Goal: Task Accomplishment & Management: Manage account settings

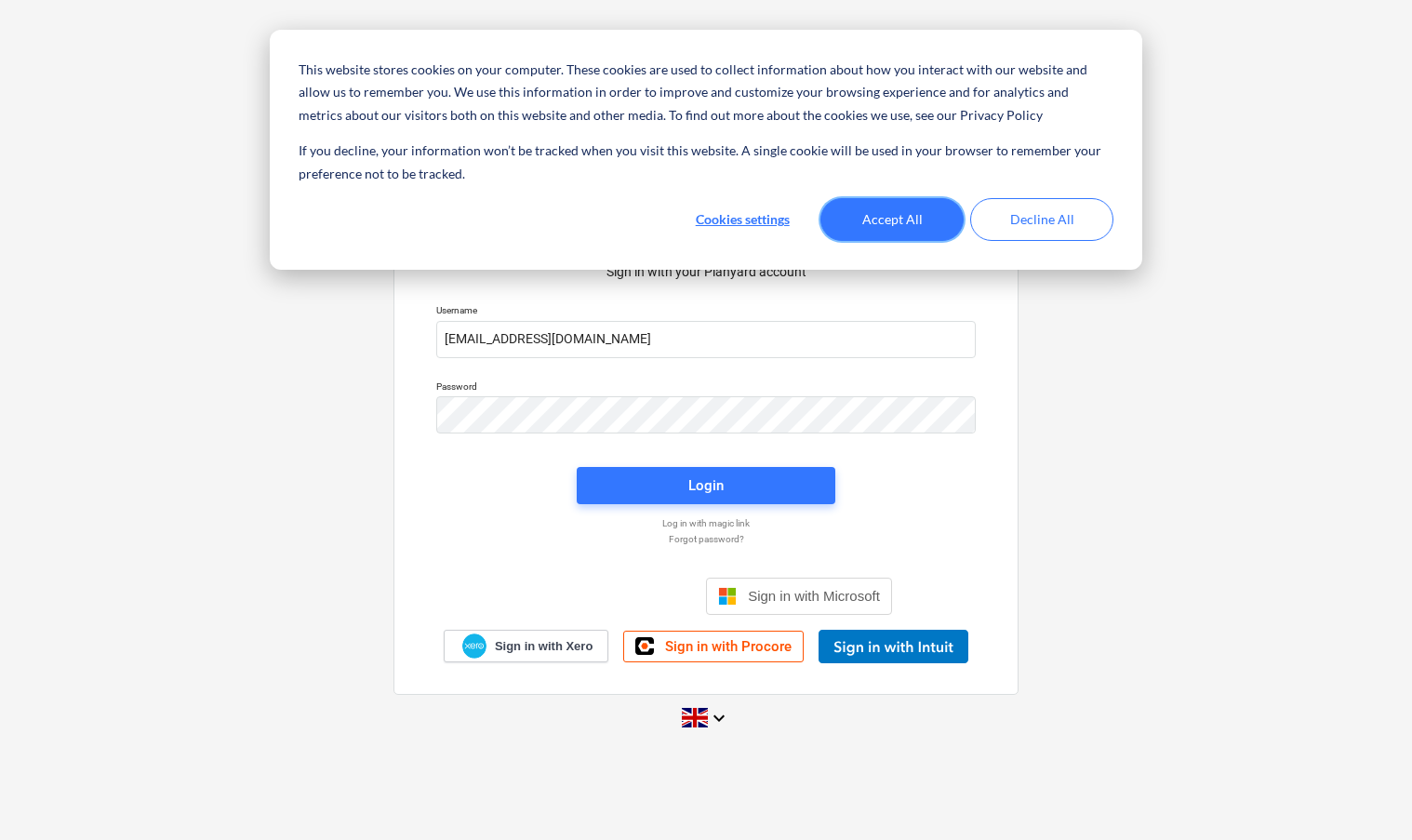
click at [889, 223] on button "Accept All" at bounding box center [892, 219] width 143 height 43
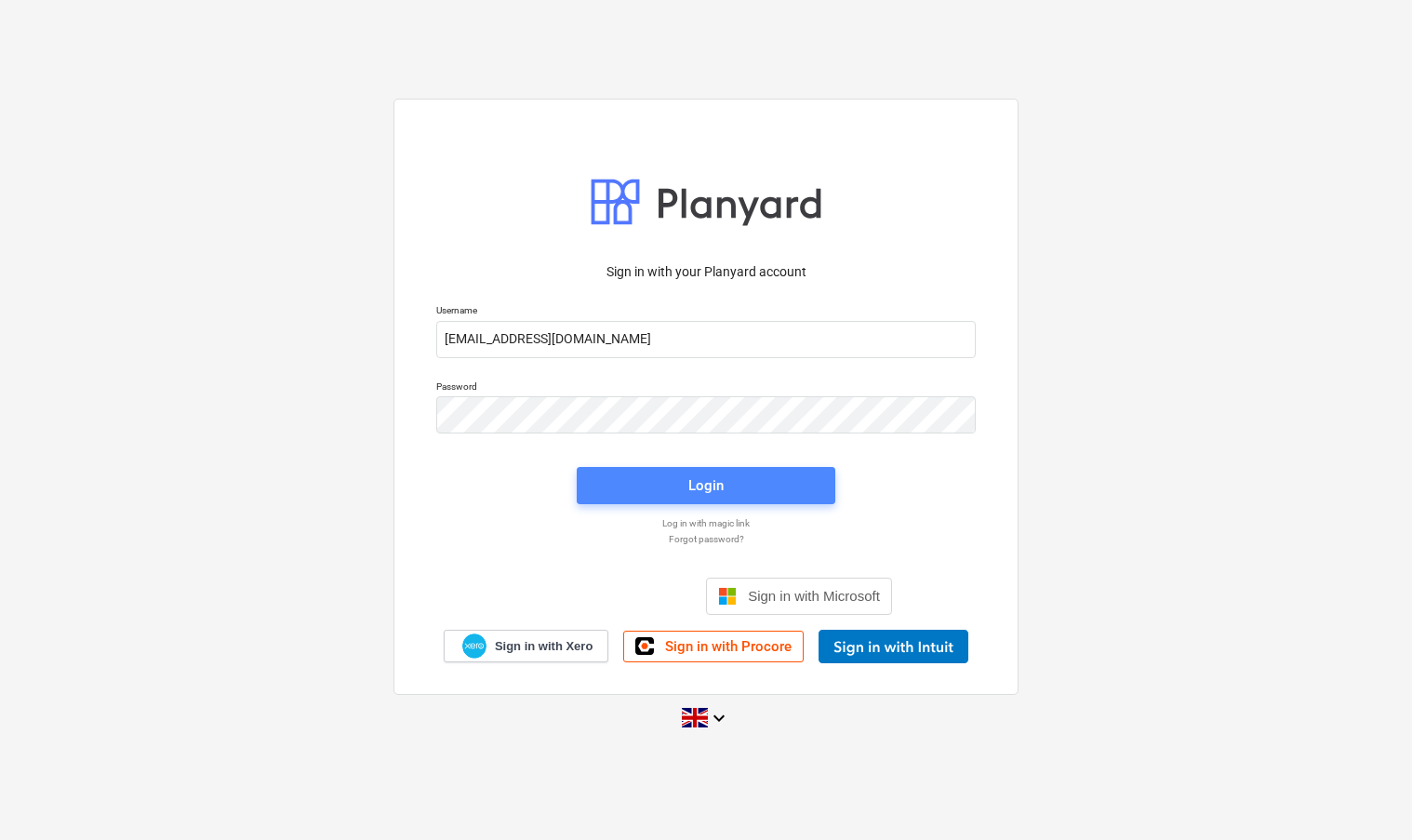
click at [731, 483] on span "Login" at bounding box center [706, 485] width 214 height 24
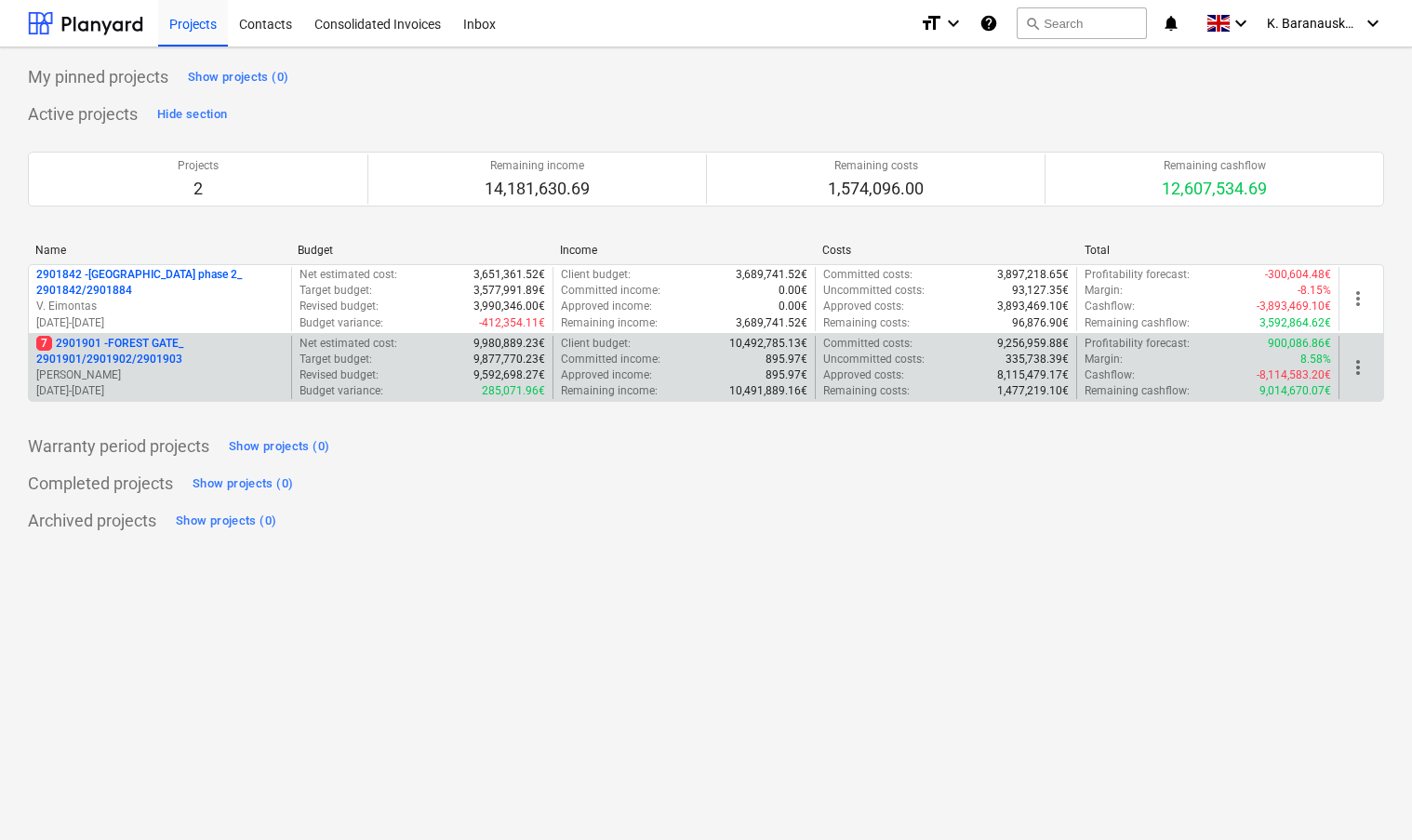
click at [159, 346] on p "7 2901901 - FOREST GATE_ 2901901/2901902/2901903" at bounding box center [159, 352] width 247 height 32
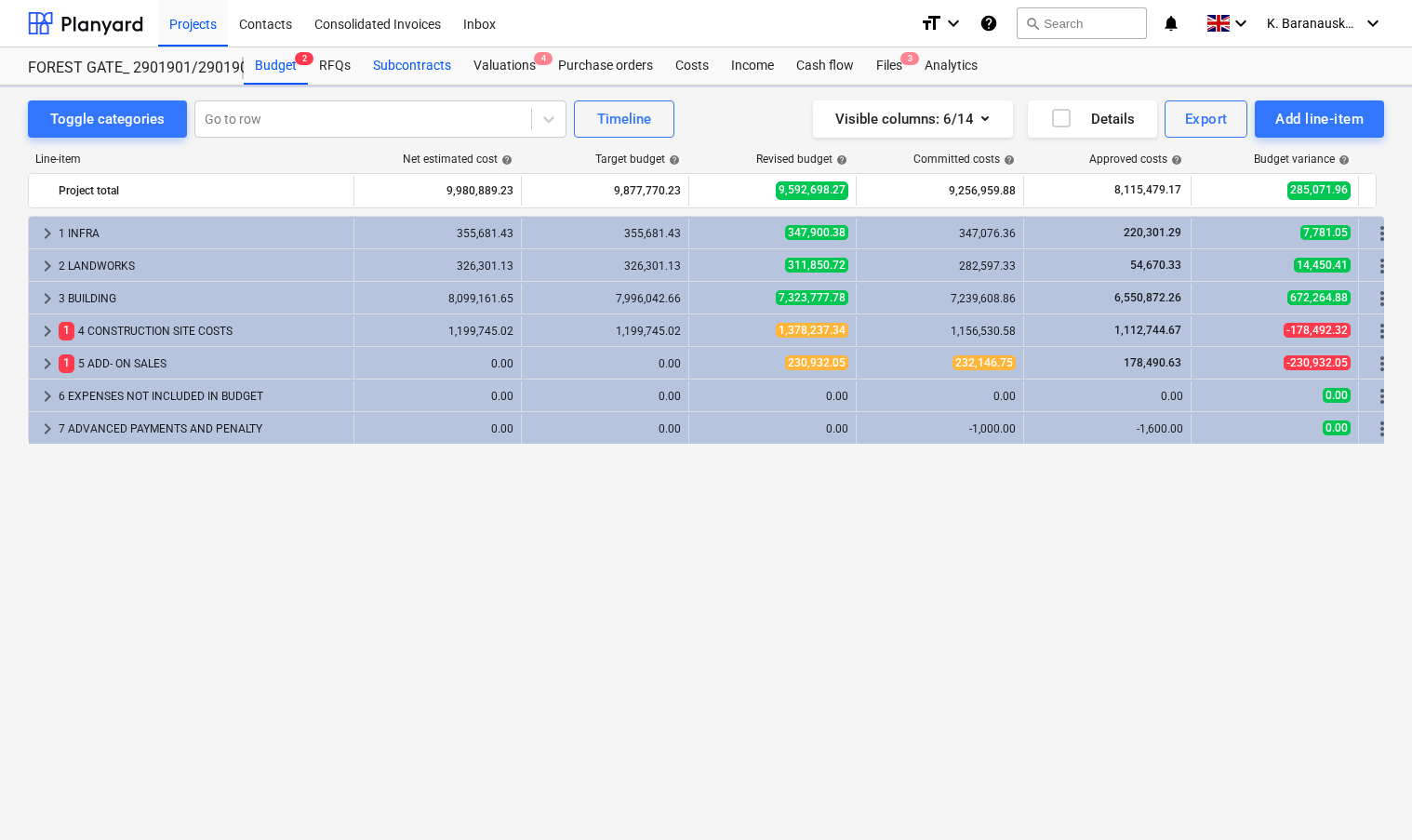
click at [412, 66] on div "Subcontracts" at bounding box center [412, 66] width 101 height 37
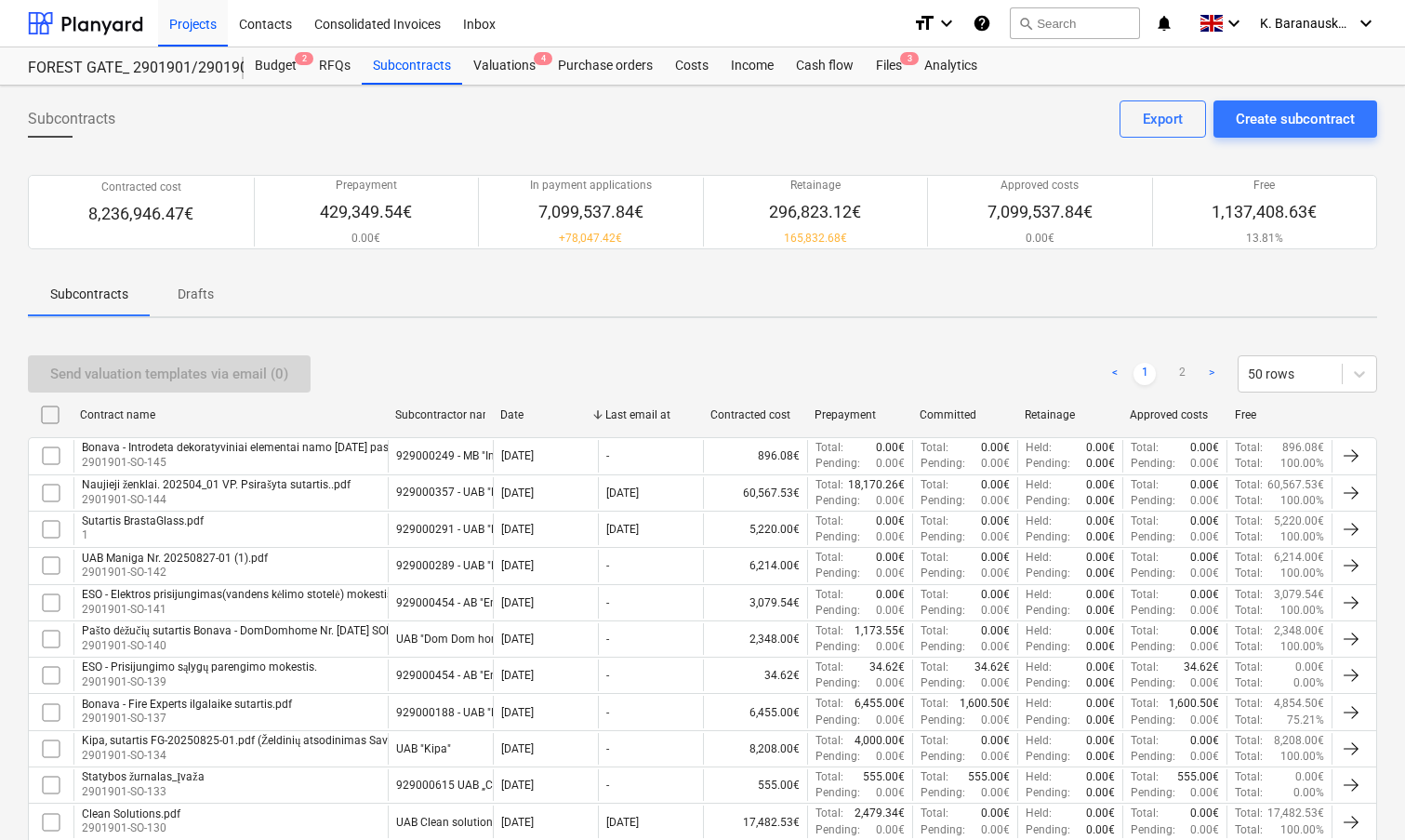
click at [780, 413] on div "Contracted cost" at bounding box center [755, 415] width 91 height 13
checkbox input "false"
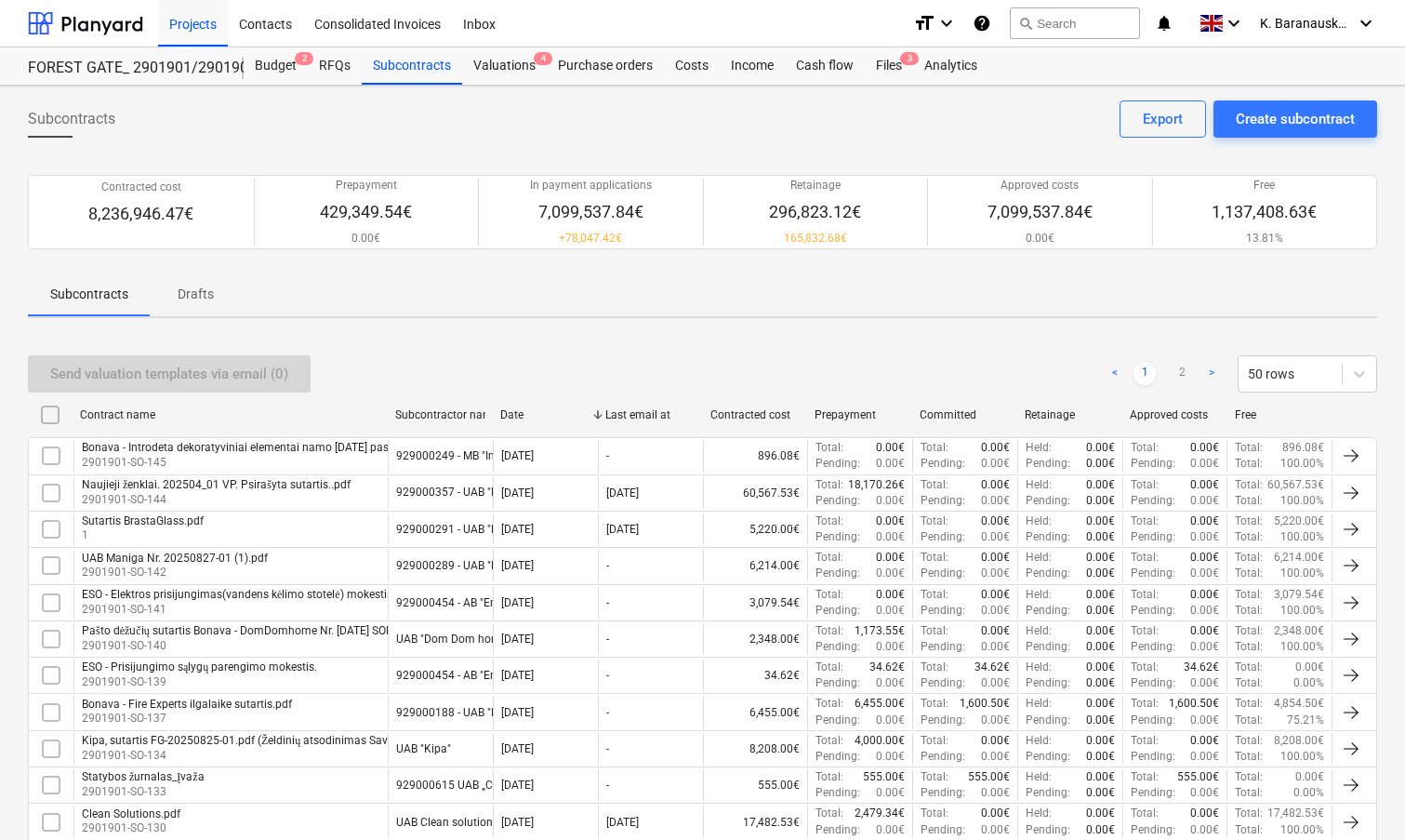
checkbox input "false"
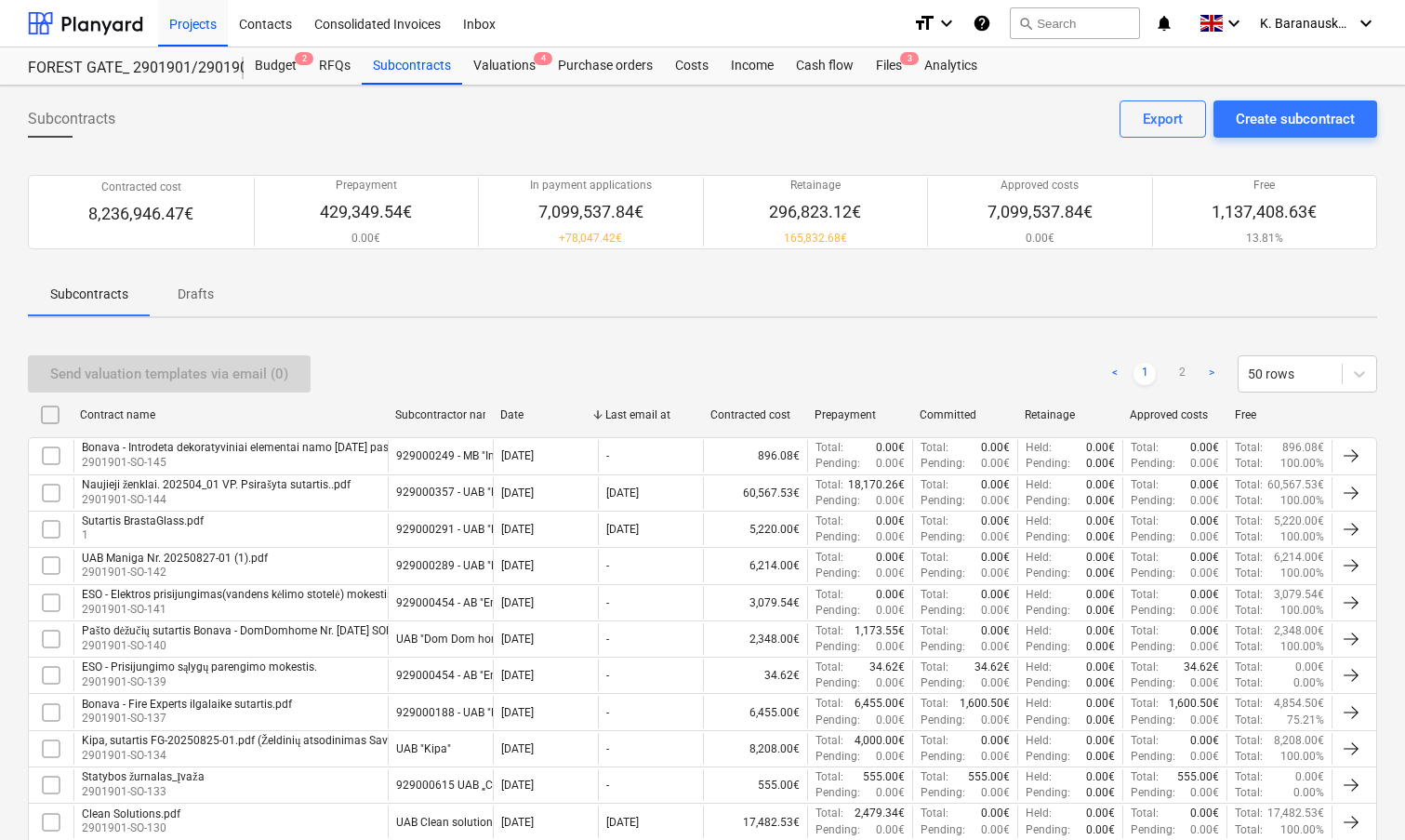
checkbox input "false"
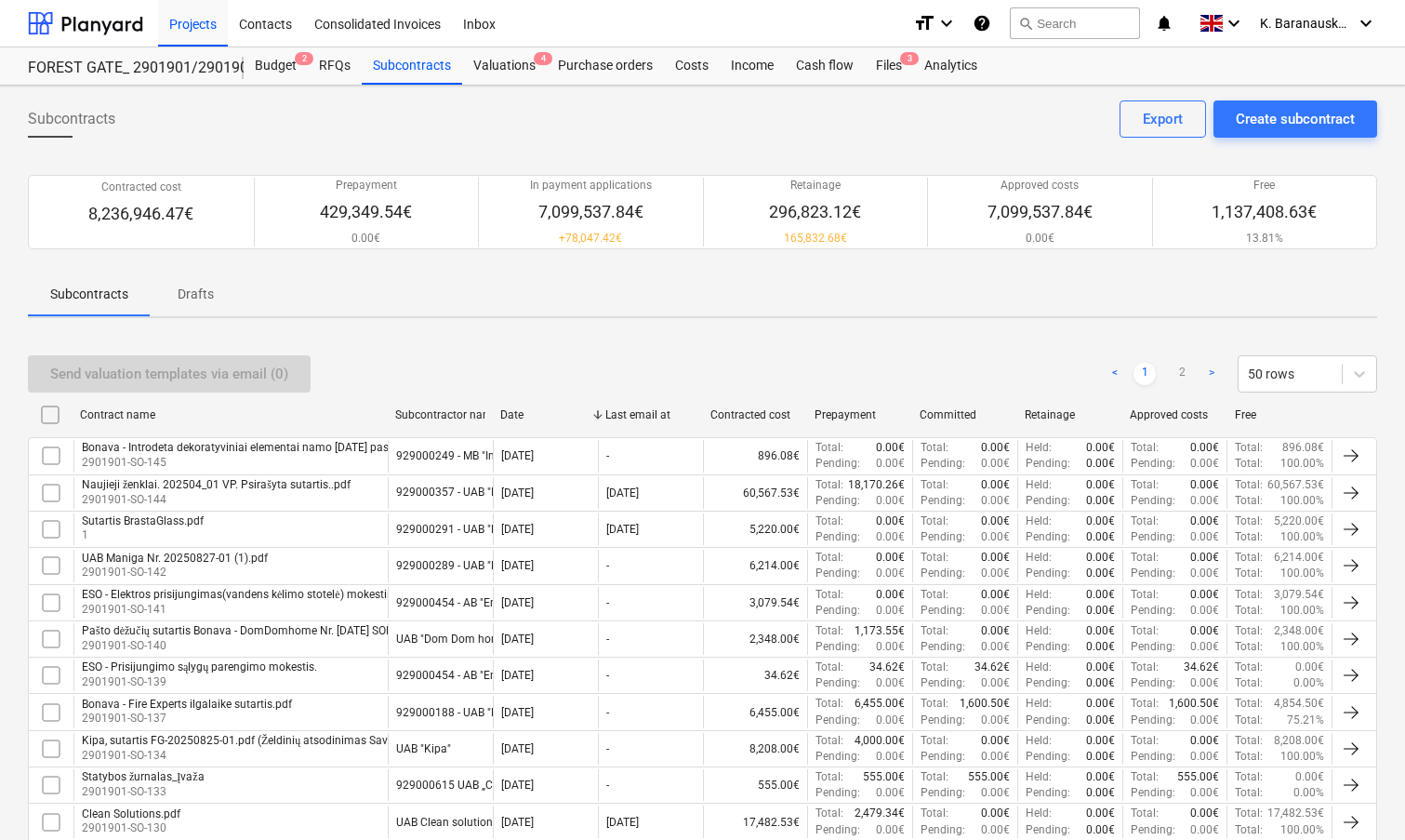
checkbox input "false"
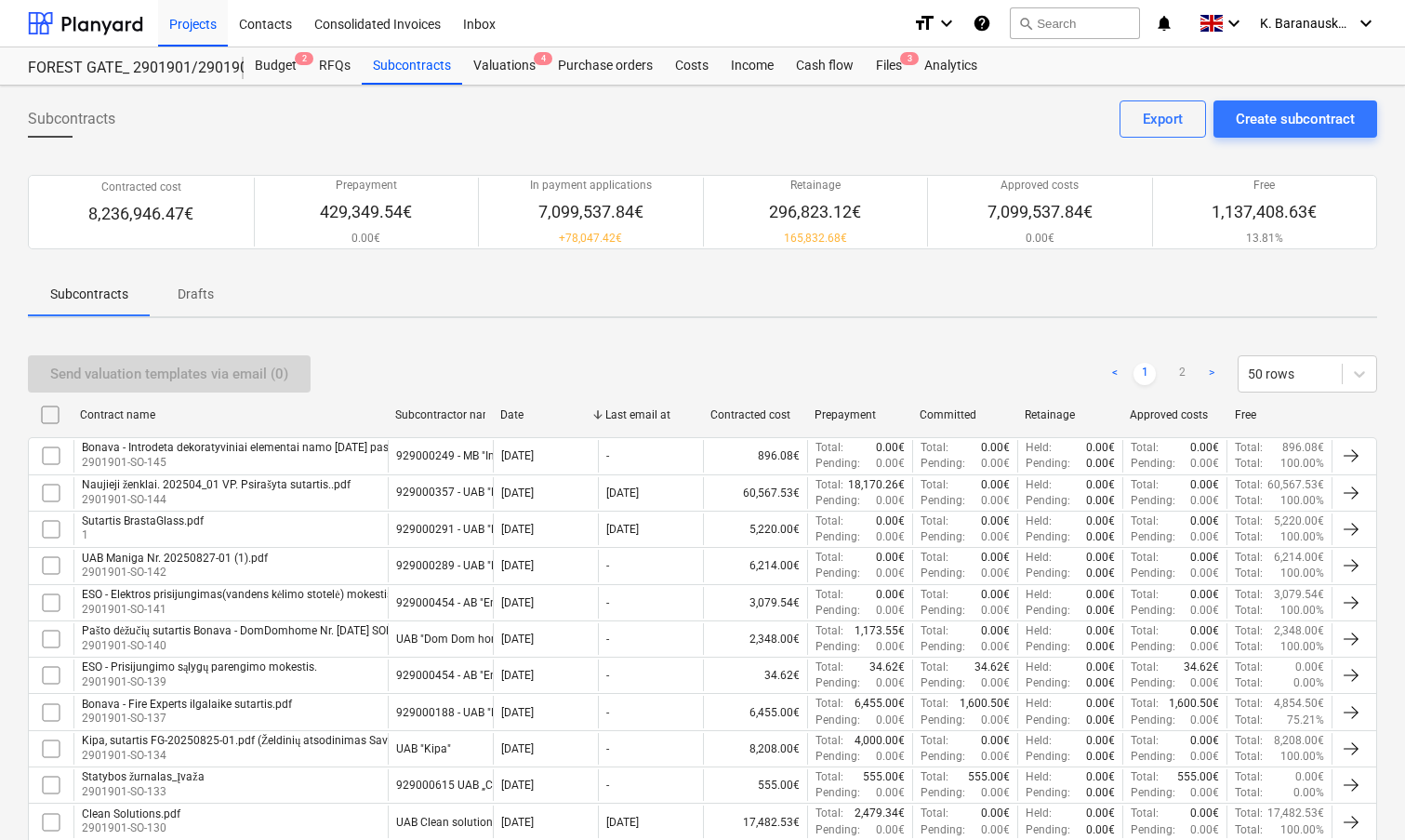
checkbox input "false"
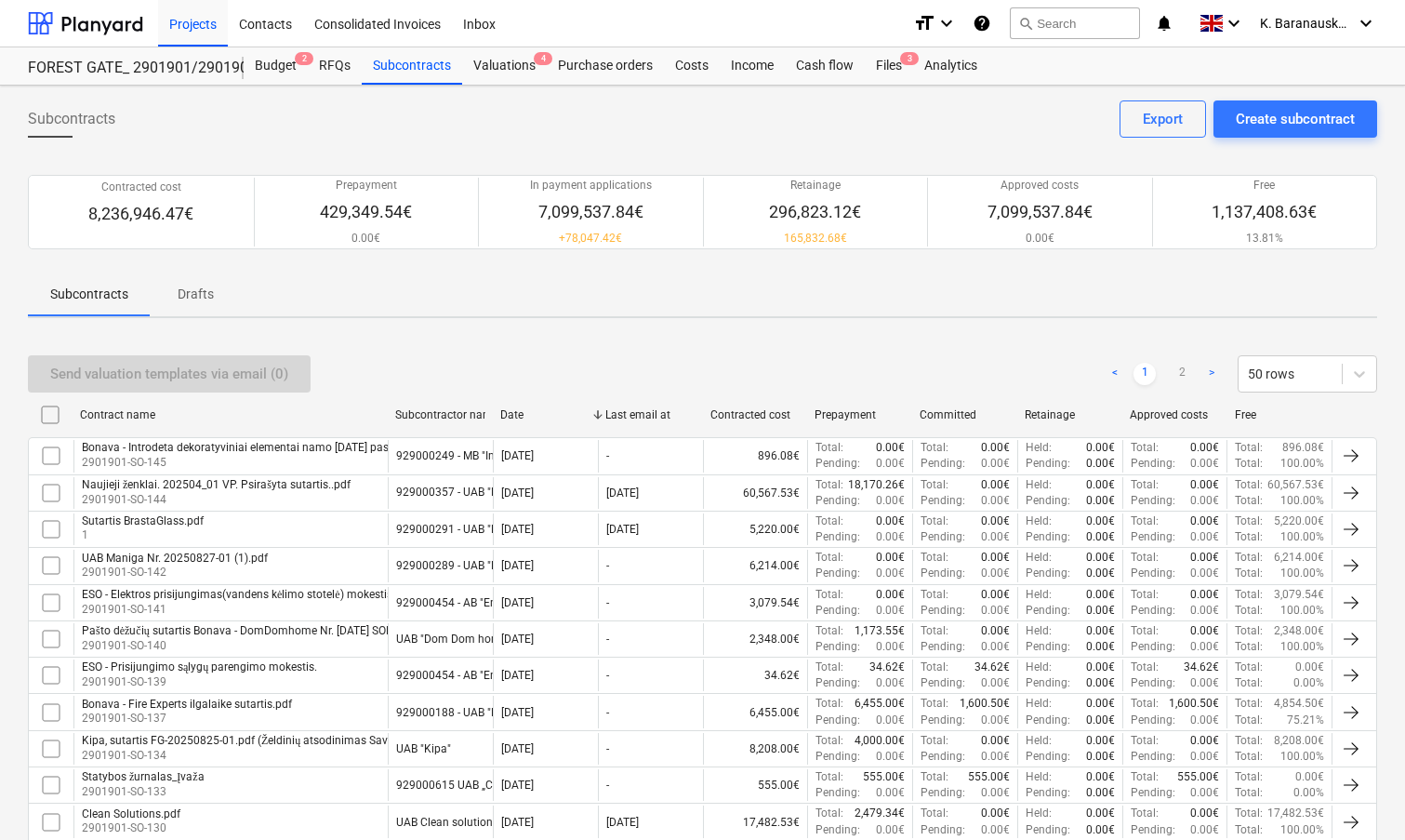
checkbox input "false"
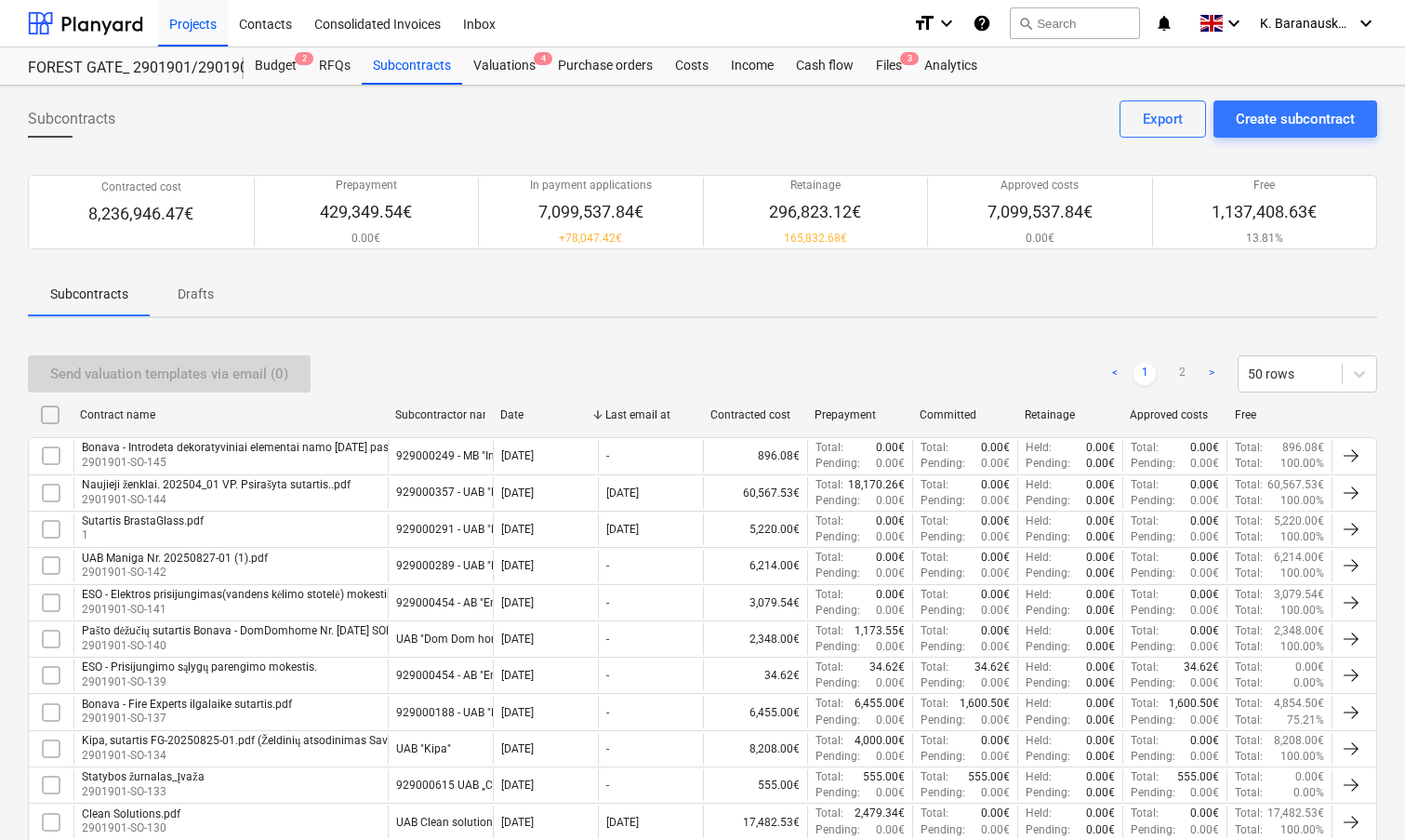
checkbox input "false"
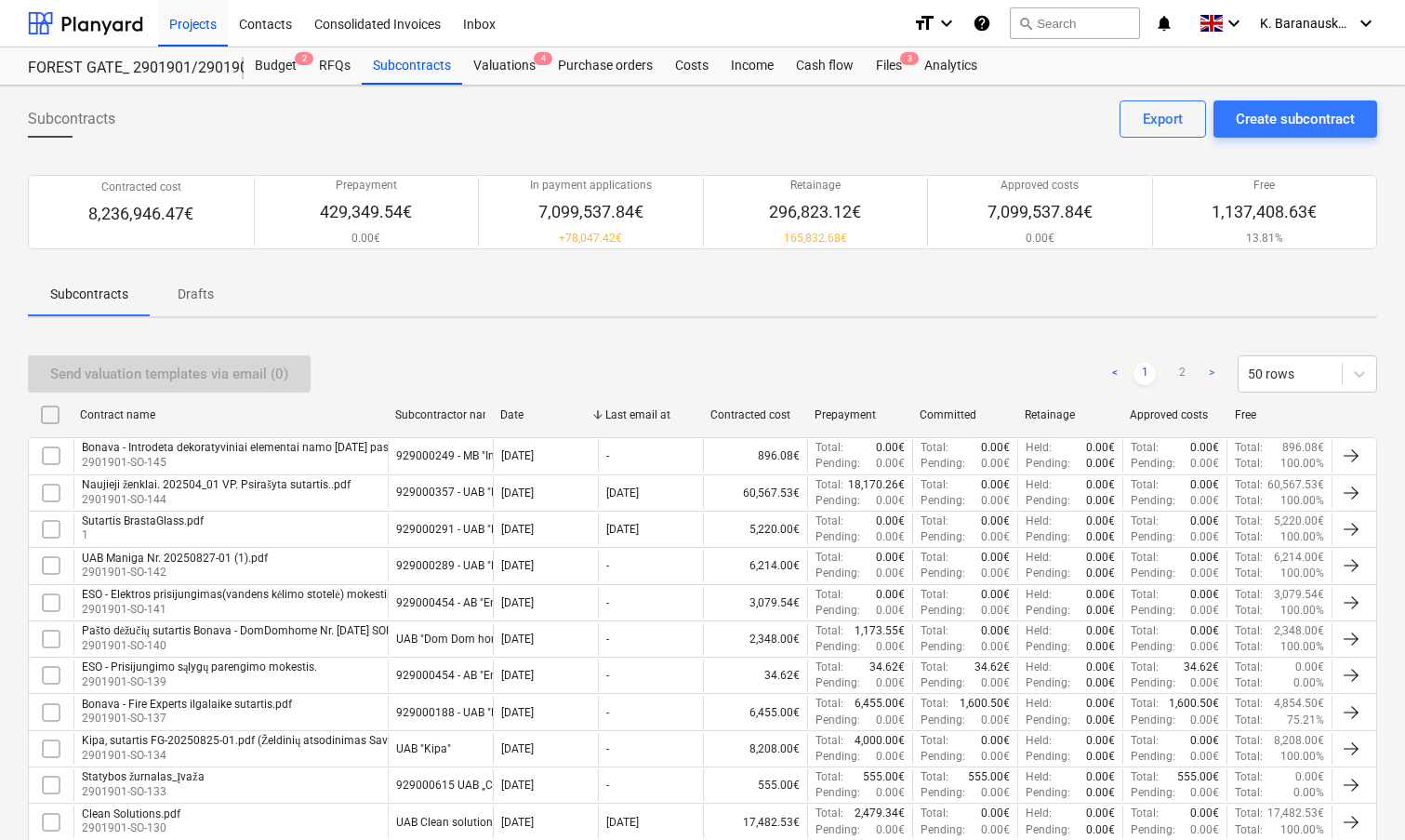
checkbox input "false"
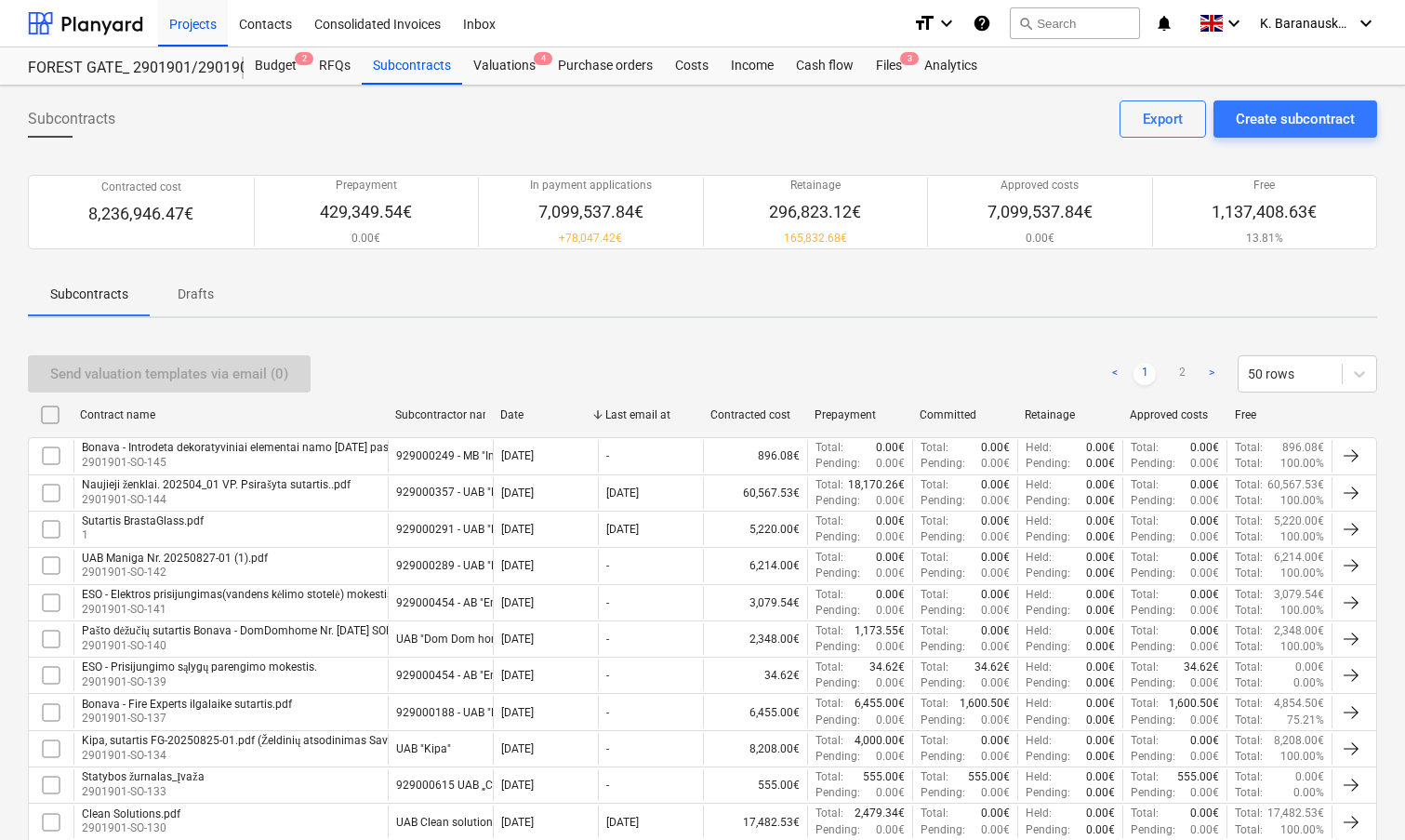
checkbox input "false"
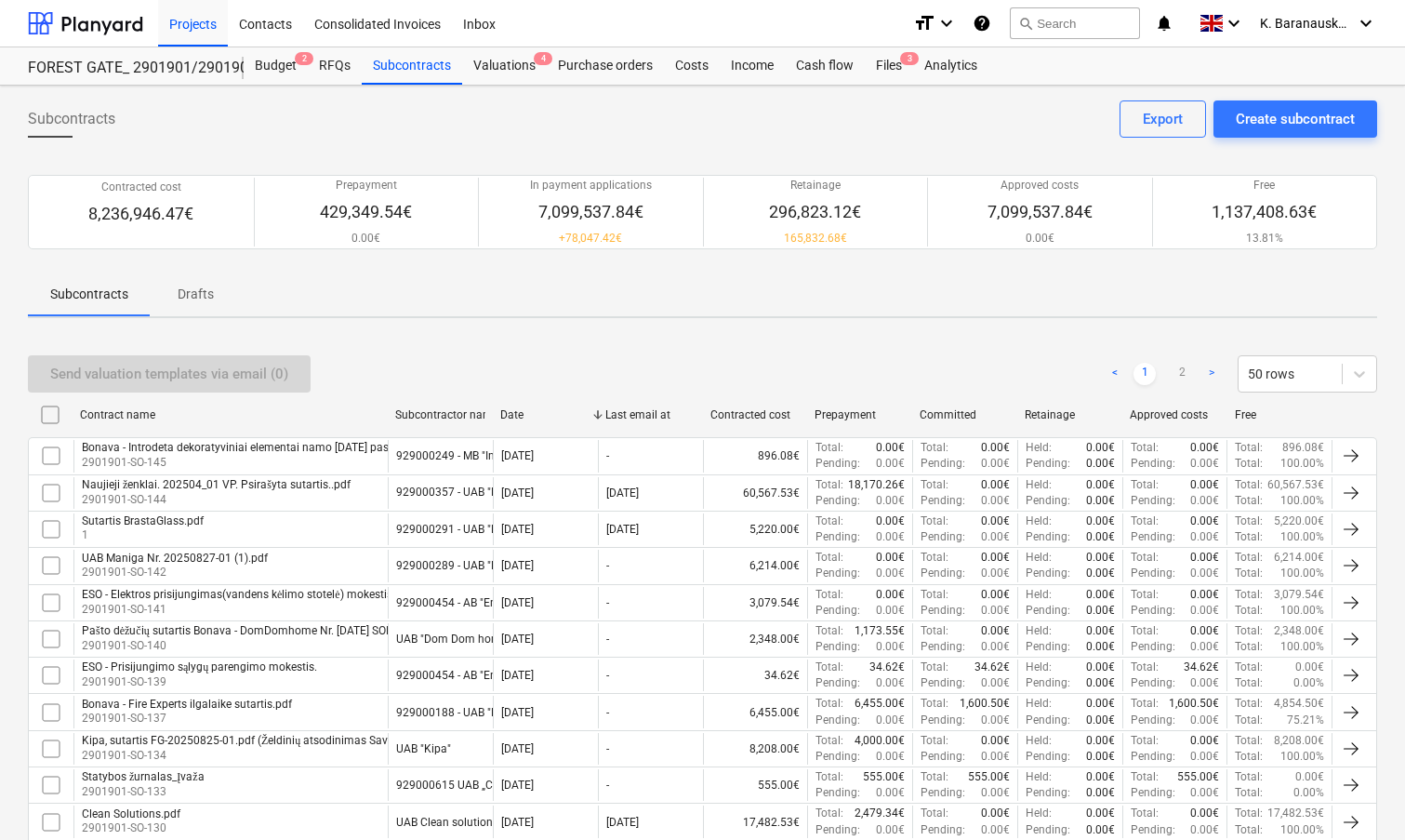
checkbox input "false"
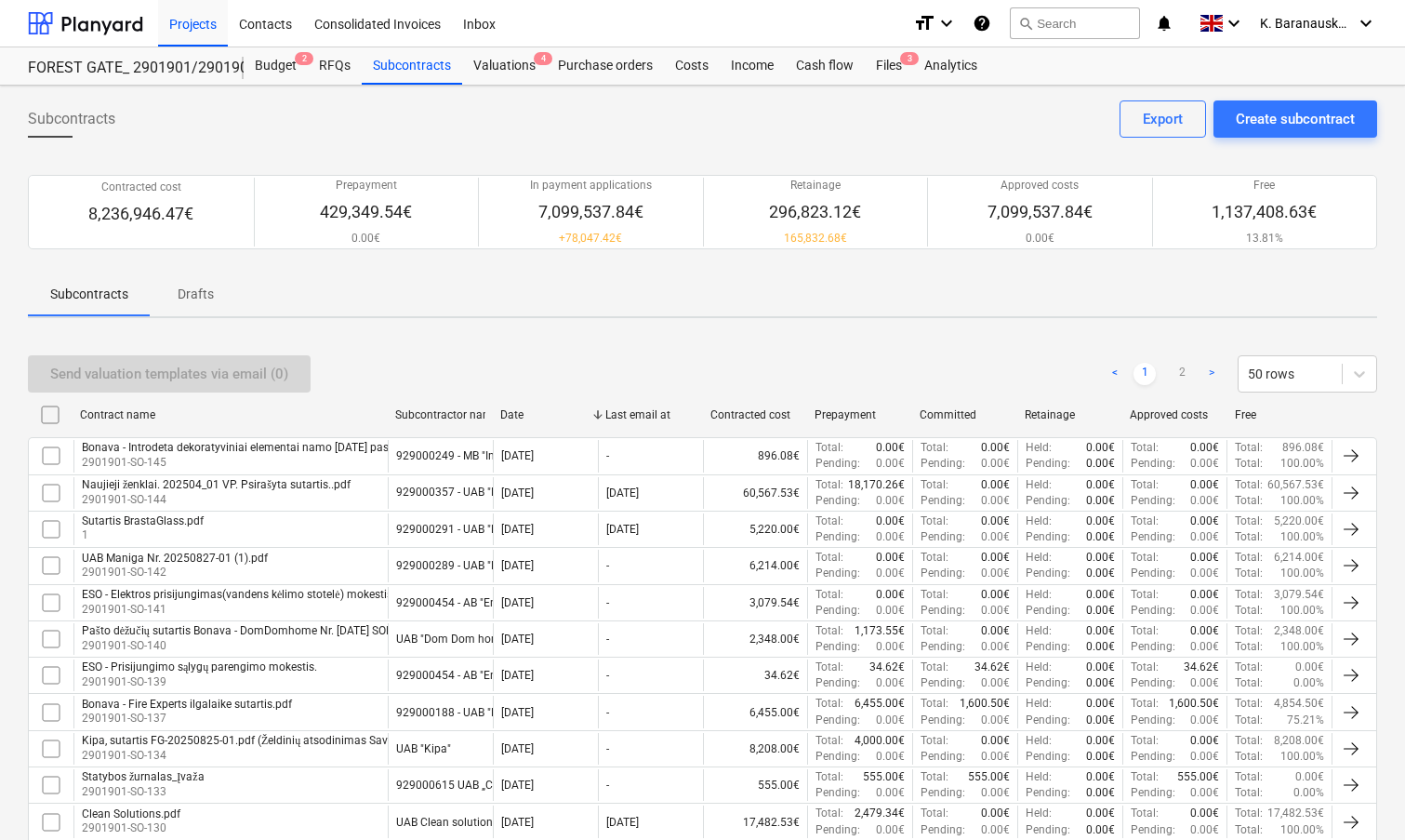
checkbox input "false"
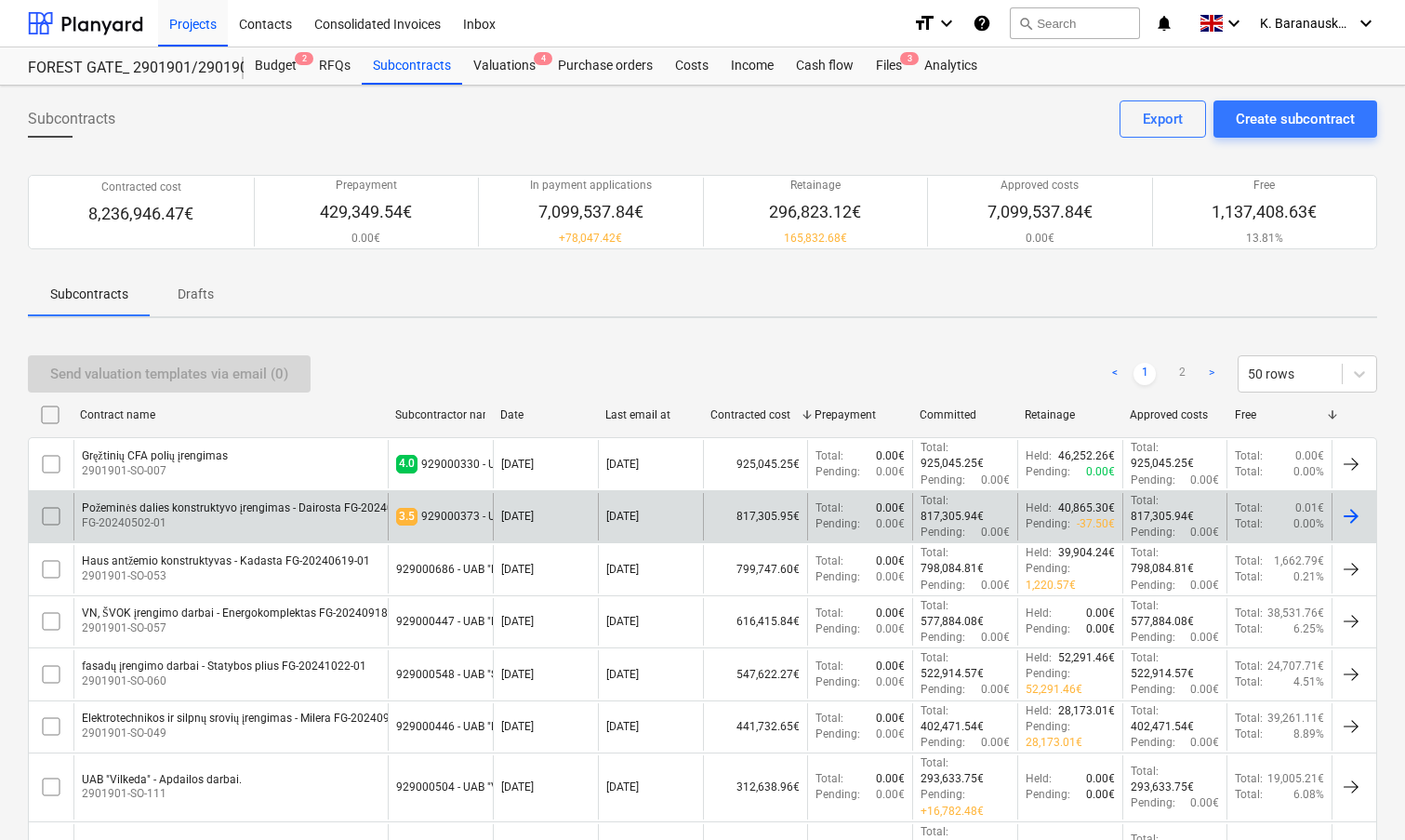
click at [191, 502] on div "Požeminės dalies konstruktyvo įrengimas - Dairosta FG-20240502-01" at bounding box center [255, 508] width 347 height 14
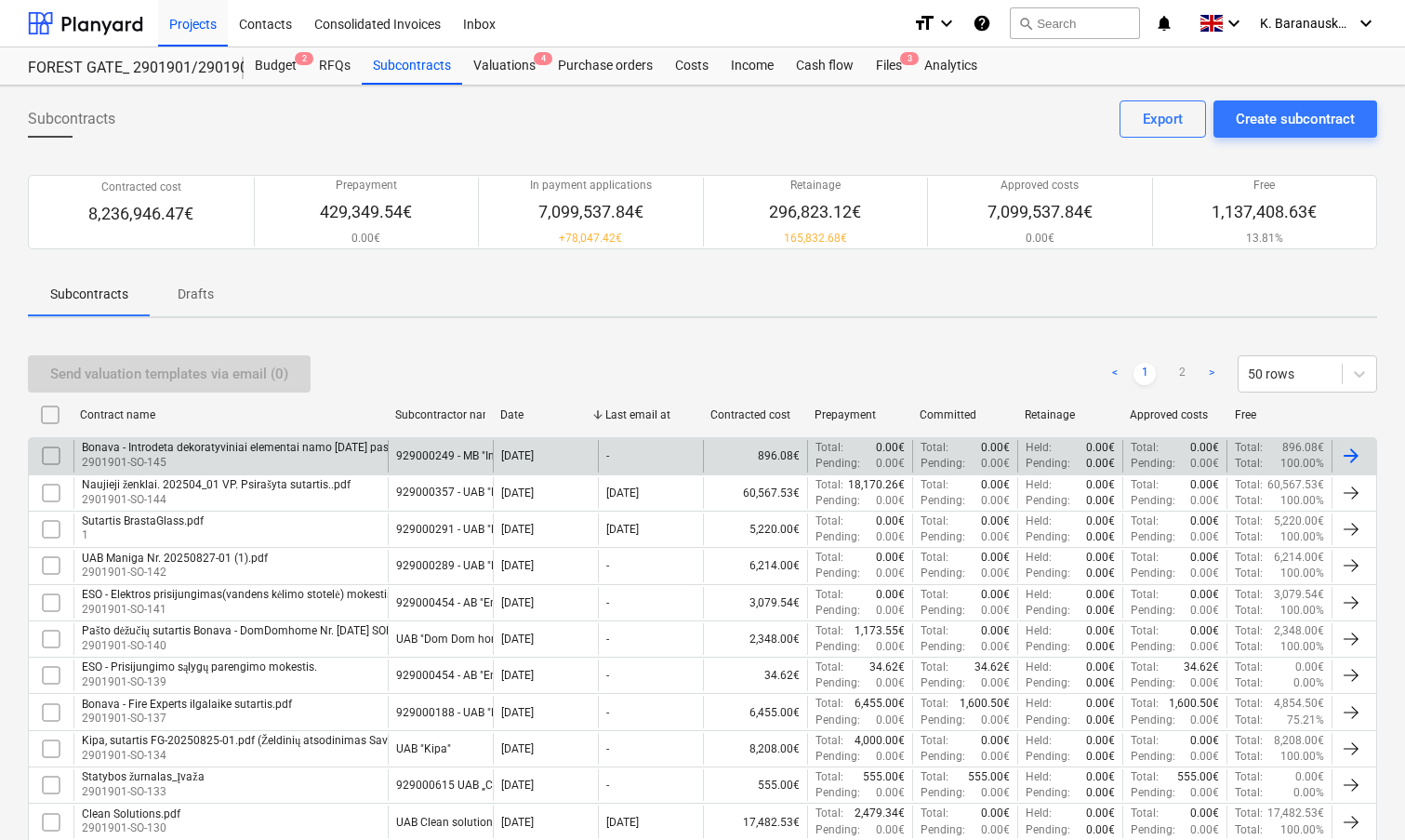
click at [752, 409] on div "Contracted cost" at bounding box center [755, 415] width 91 height 13
checkbox input "false"
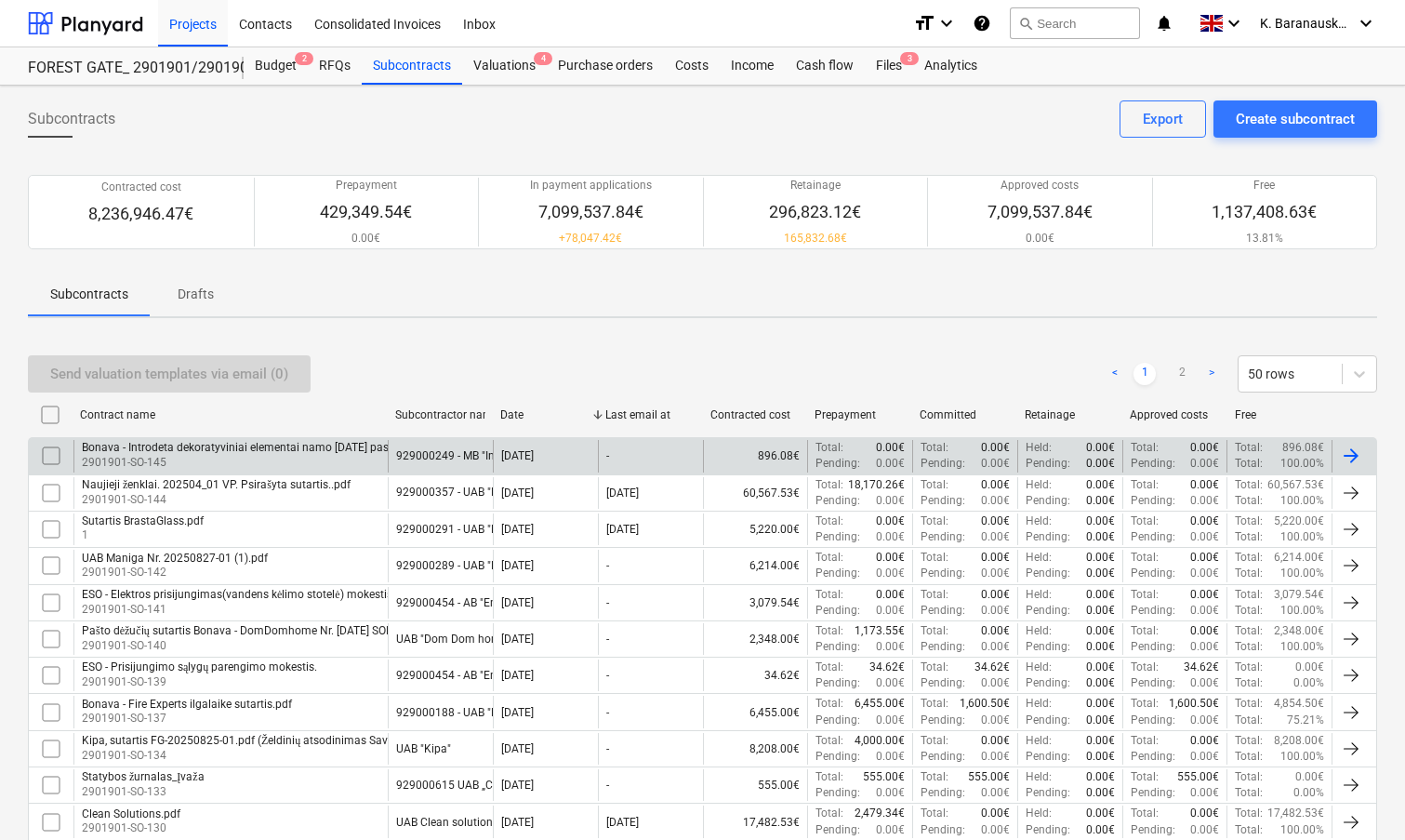
checkbox input "false"
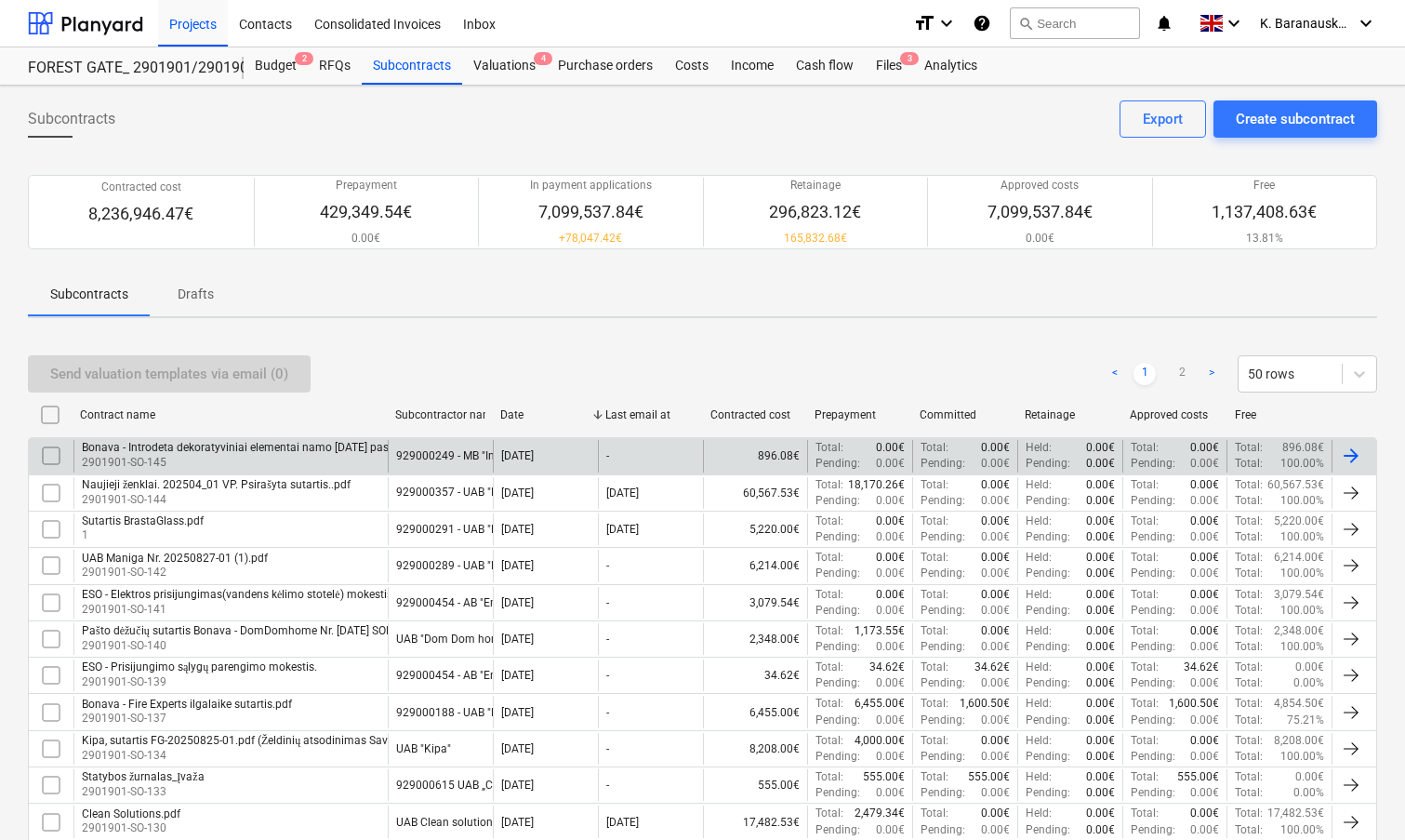
checkbox input "false"
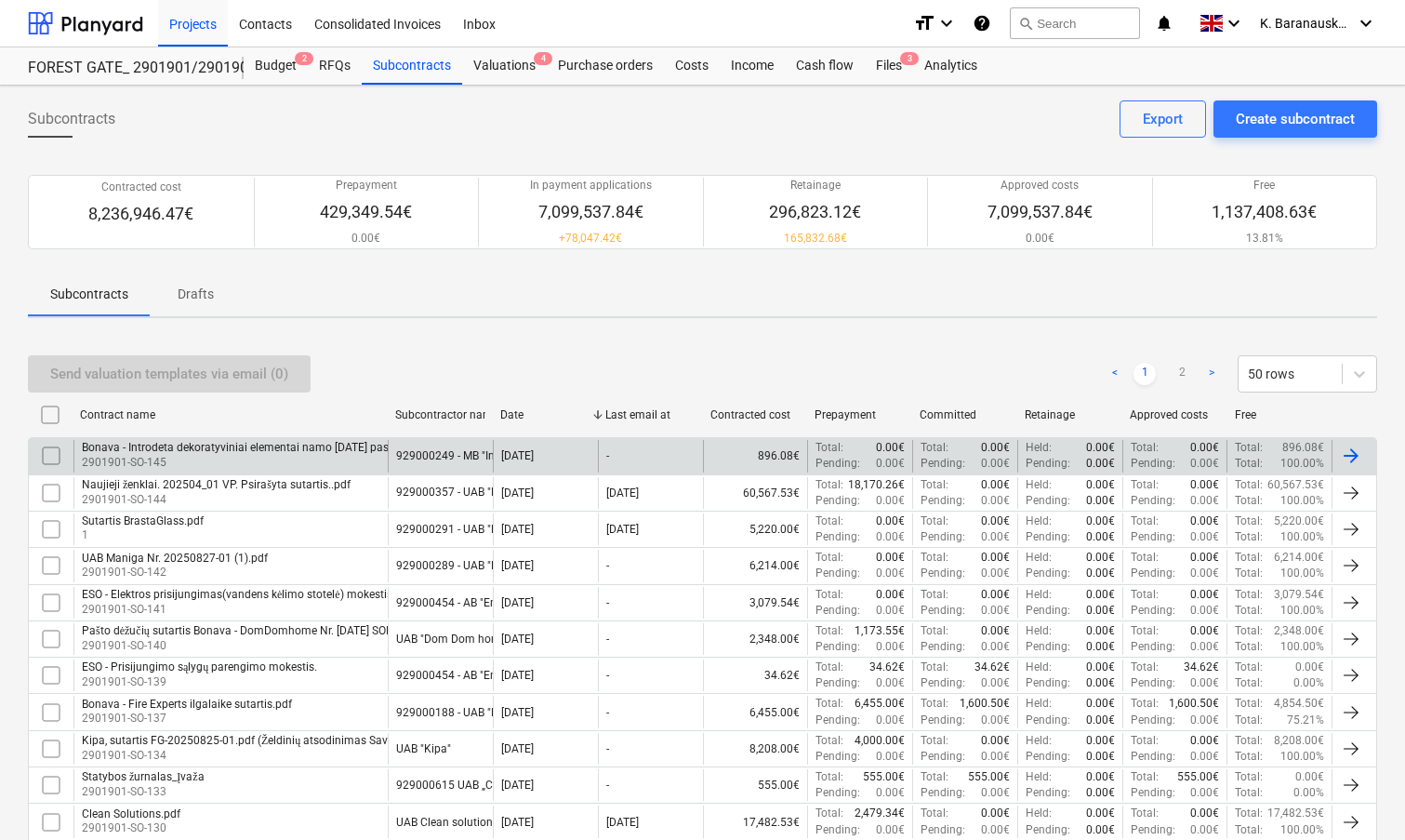
checkbox input "false"
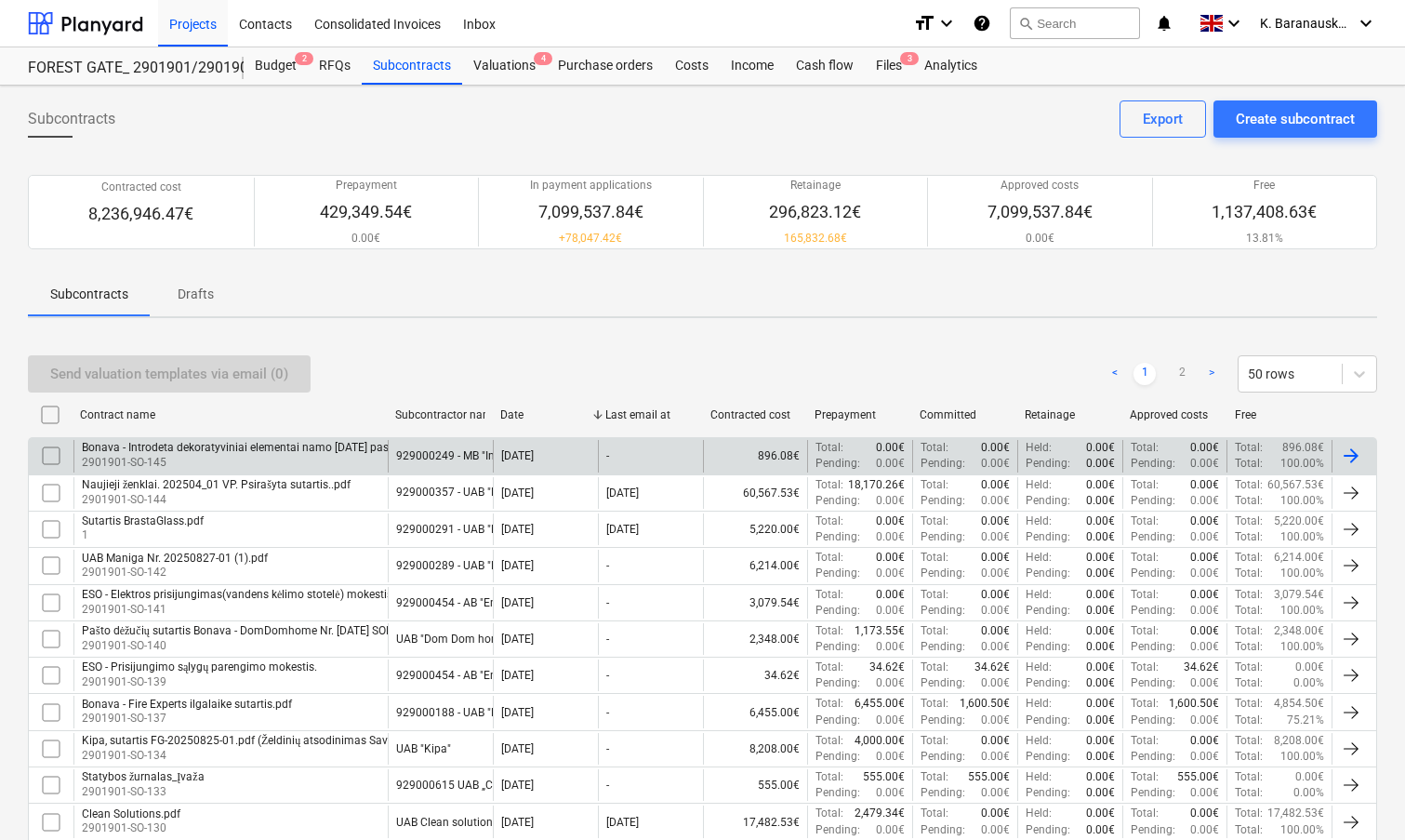
checkbox input "false"
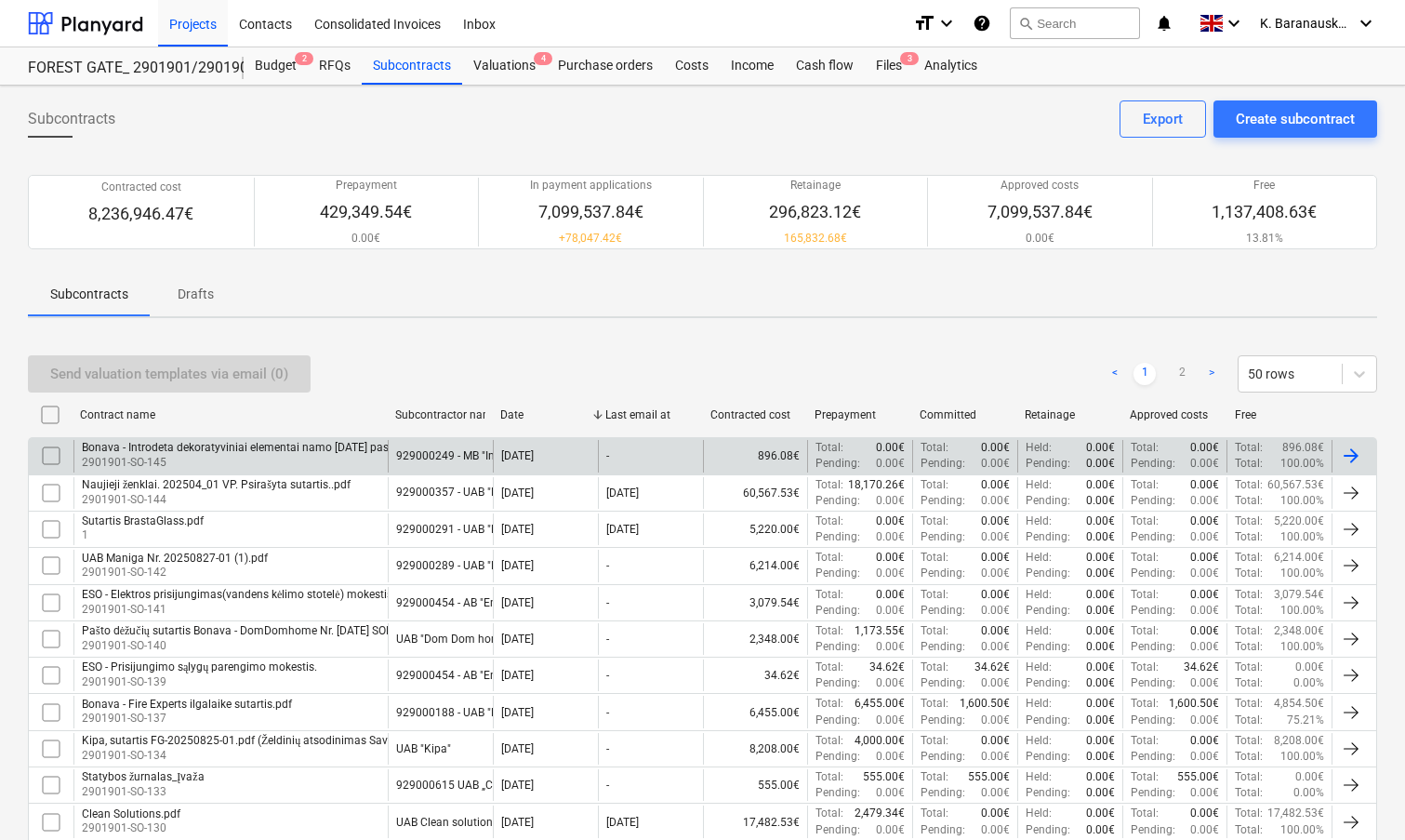
checkbox input "false"
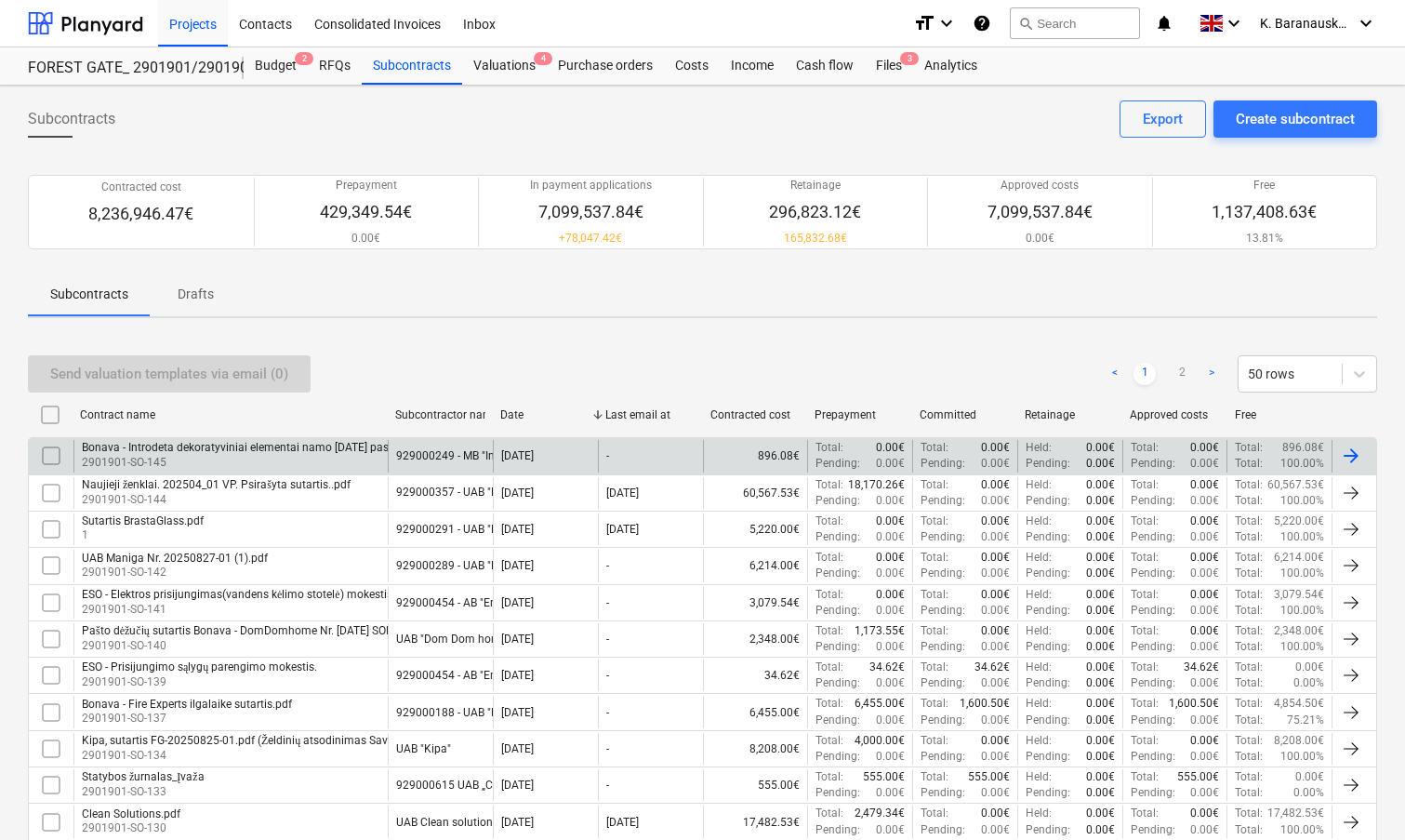
checkbox input "false"
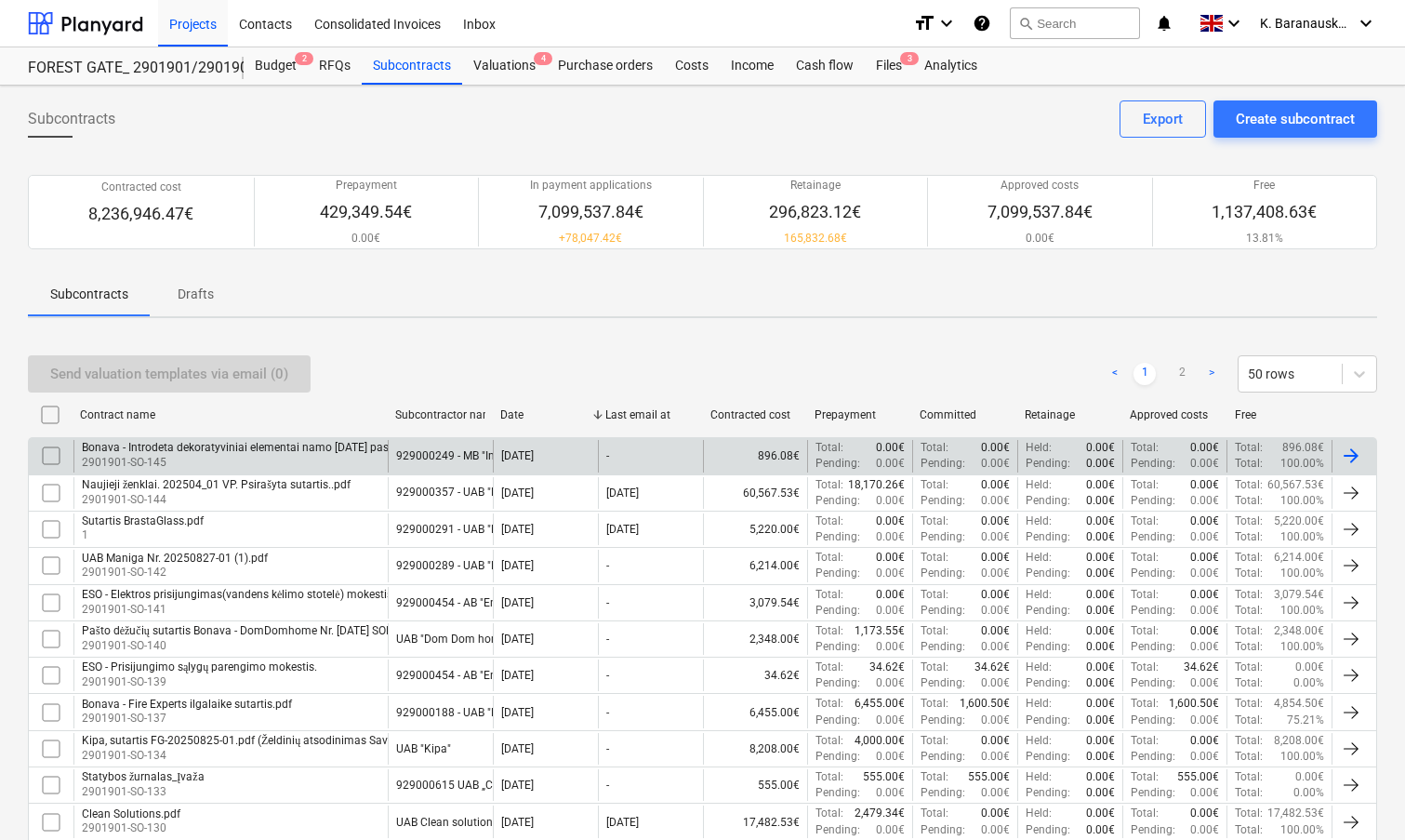
checkbox input "false"
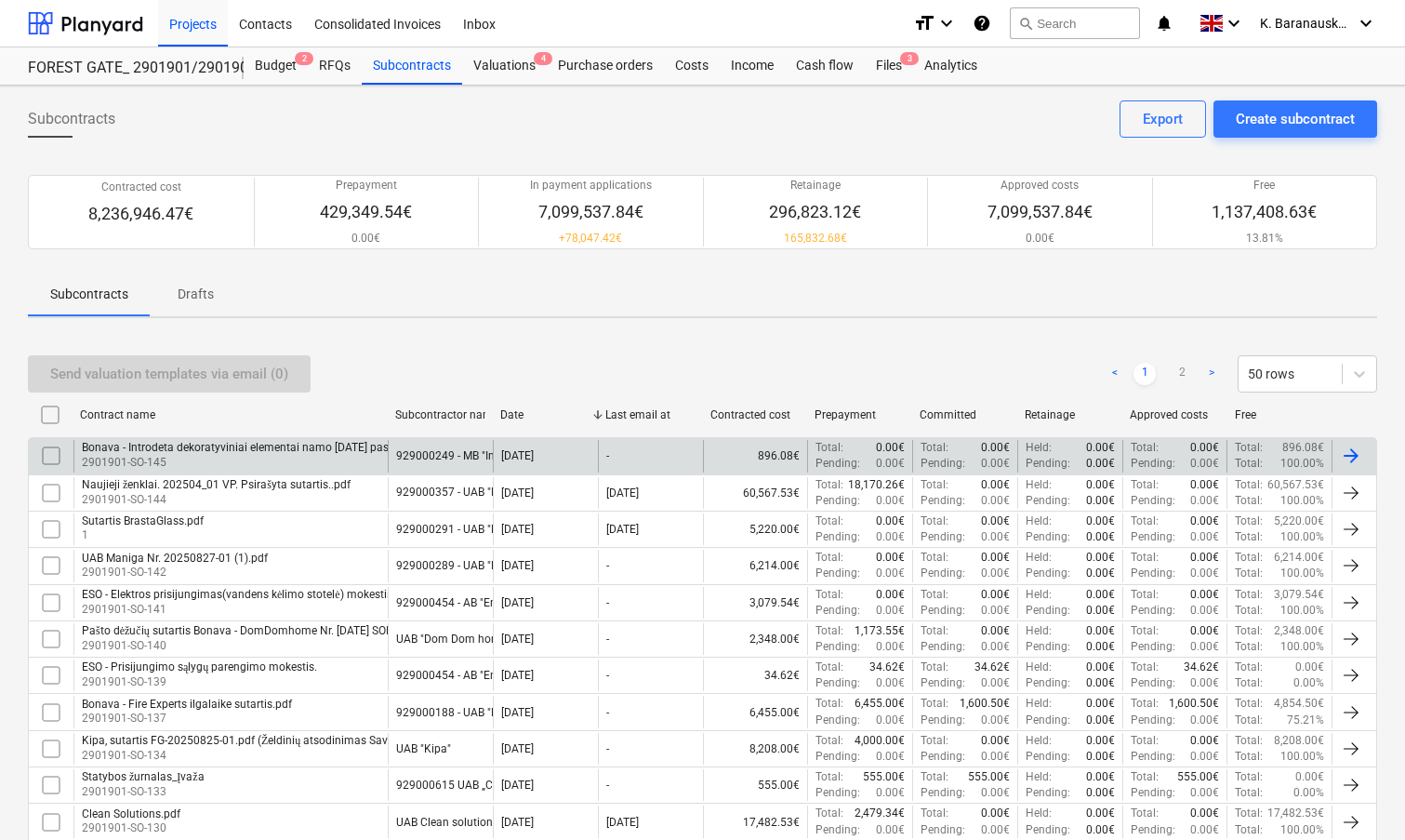
checkbox input "false"
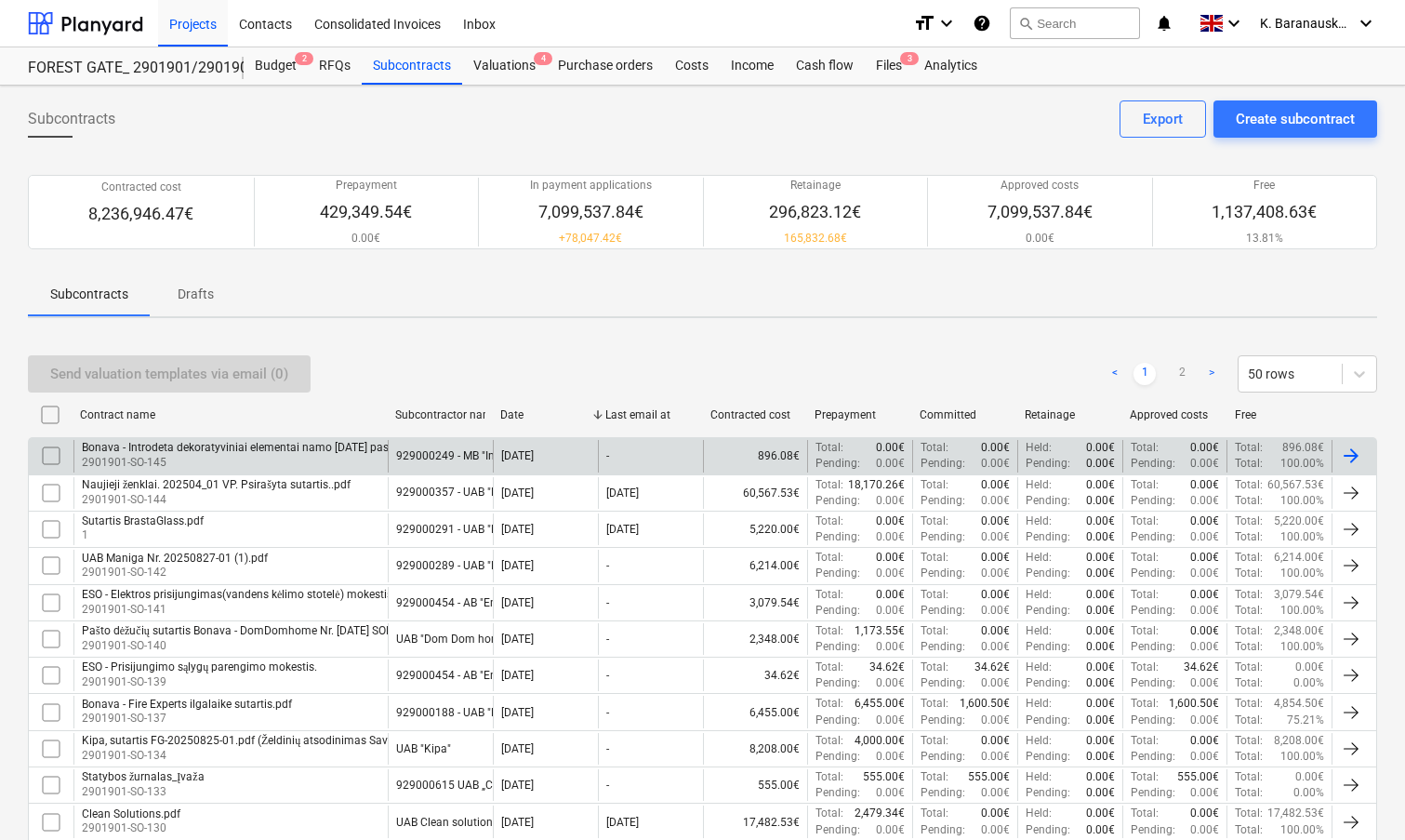
checkbox input "false"
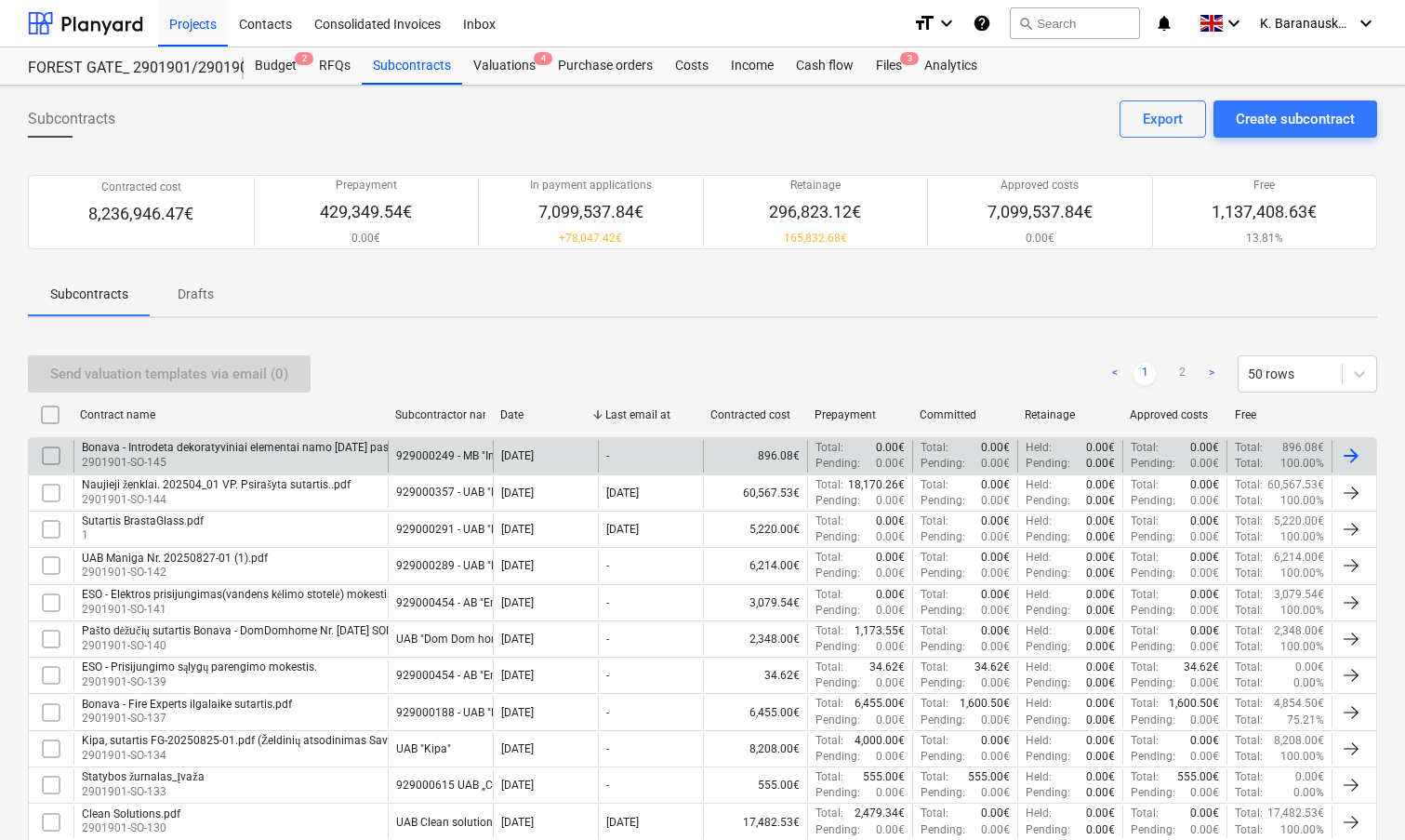
checkbox input "false"
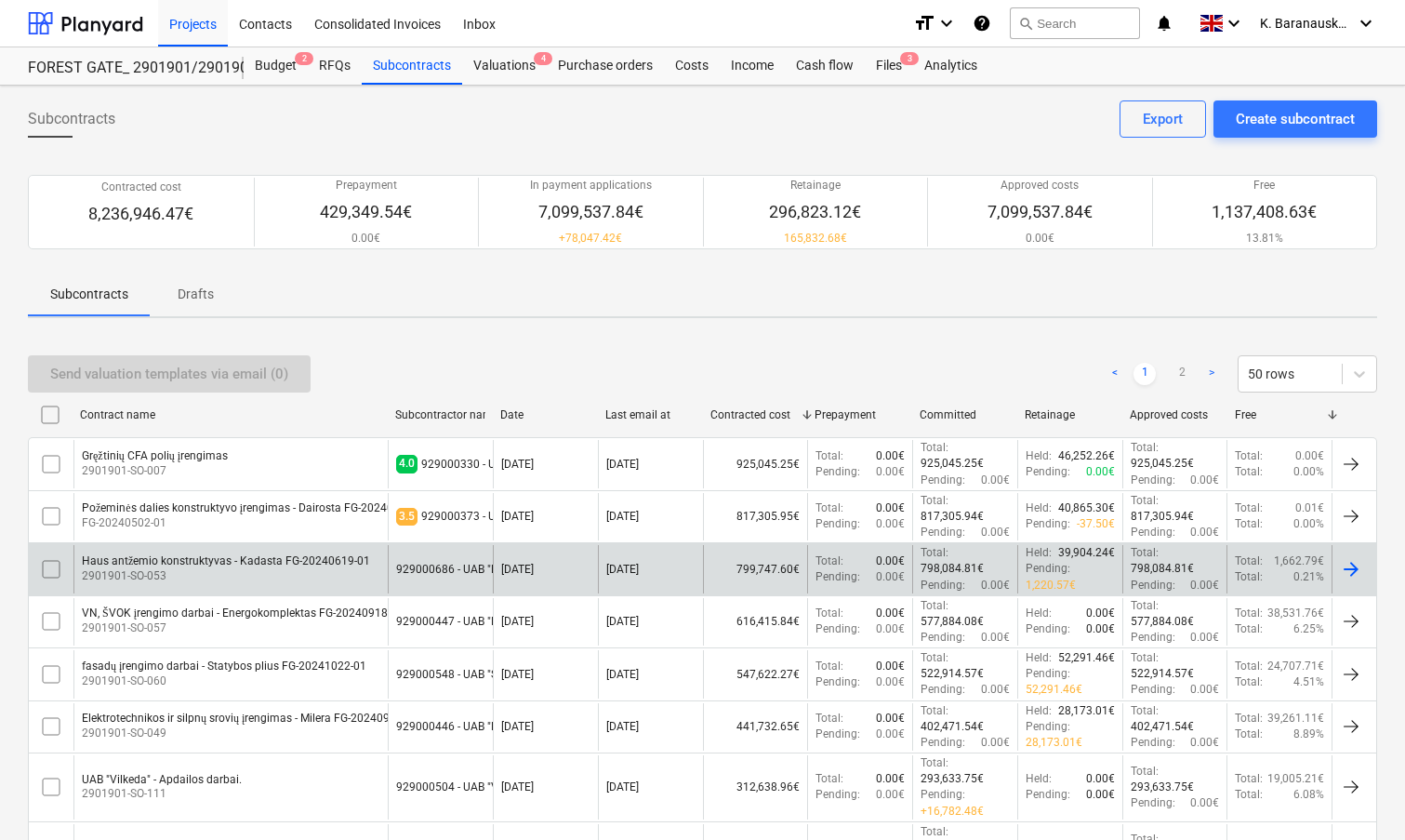
click at [188, 556] on div "Haus antžemio konstruktyvas - Kadasta FG-20240619-01" at bounding box center [225, 561] width 288 height 14
